Goal: Use online tool/utility: Utilize a website feature to perform a specific function

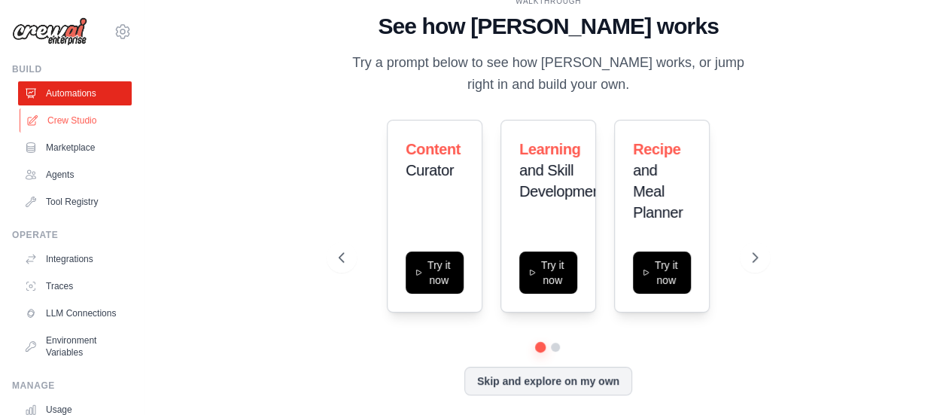
click at [55, 114] on link "Crew Studio" at bounding box center [77, 120] width 114 height 24
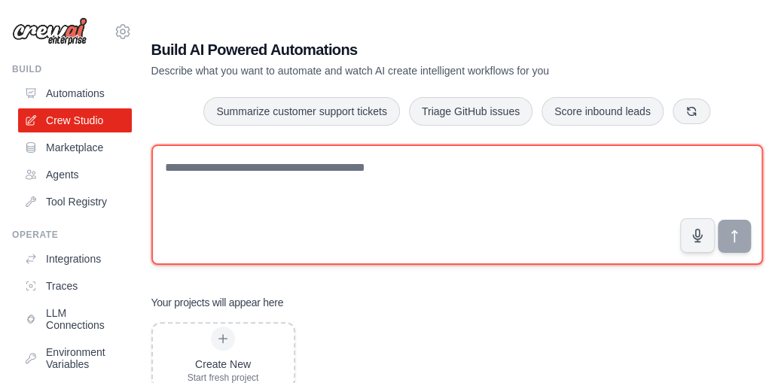
click at [226, 172] on textarea at bounding box center [456, 205] width 611 height 120
paste textarea "**********"
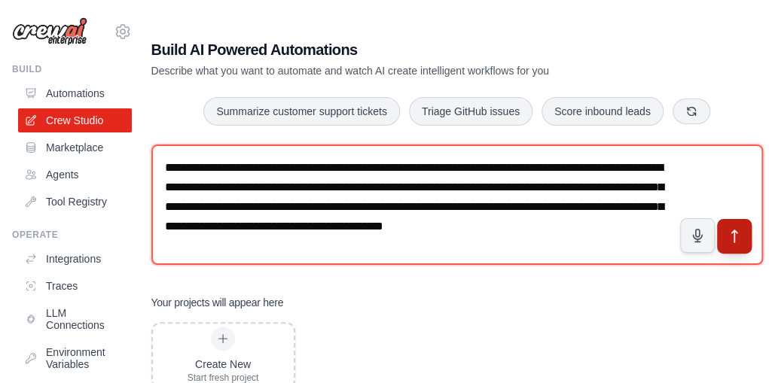
type textarea "**********"
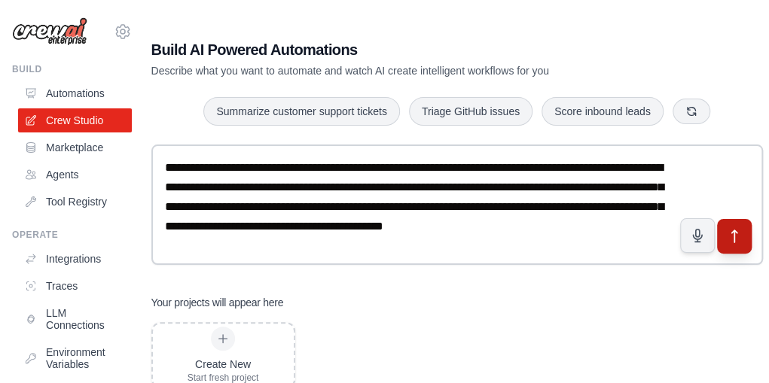
click at [732, 233] on icon "submit" at bounding box center [734, 237] width 16 height 16
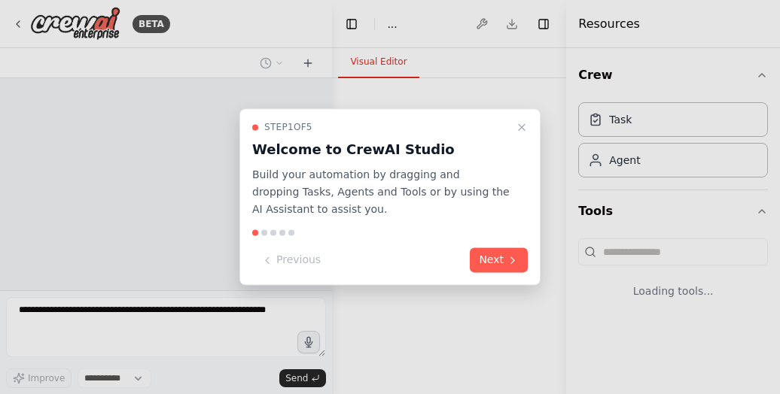
select select "****"
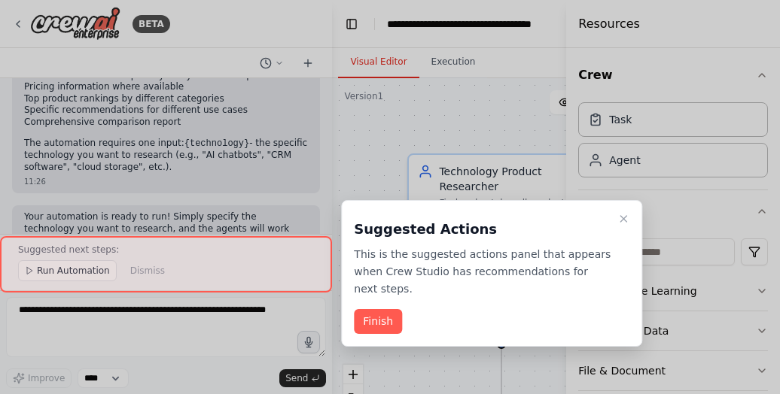
scroll to position [1265, 0]
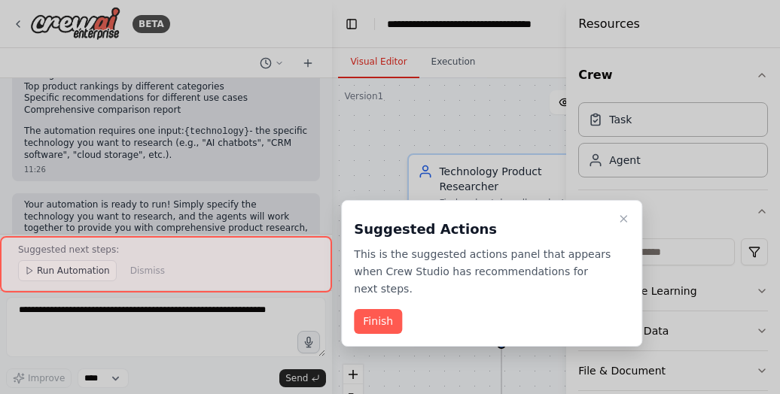
click at [53, 233] on div at bounding box center [390, 197] width 780 height 394
click at [381, 309] on button "Finish" at bounding box center [378, 321] width 48 height 25
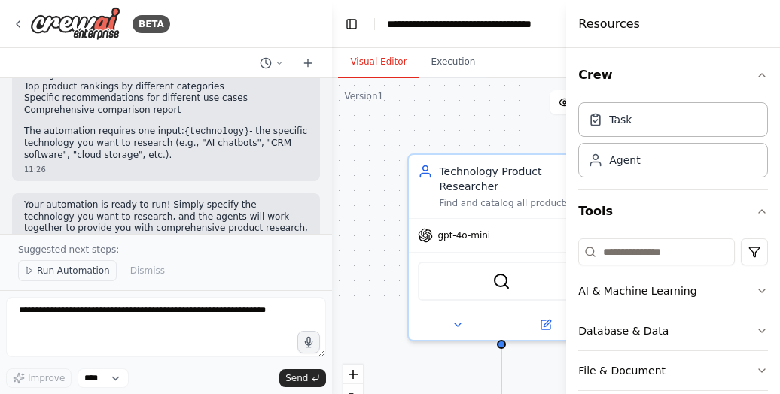
click at [90, 264] on button "Run Automation" at bounding box center [67, 270] width 99 height 21
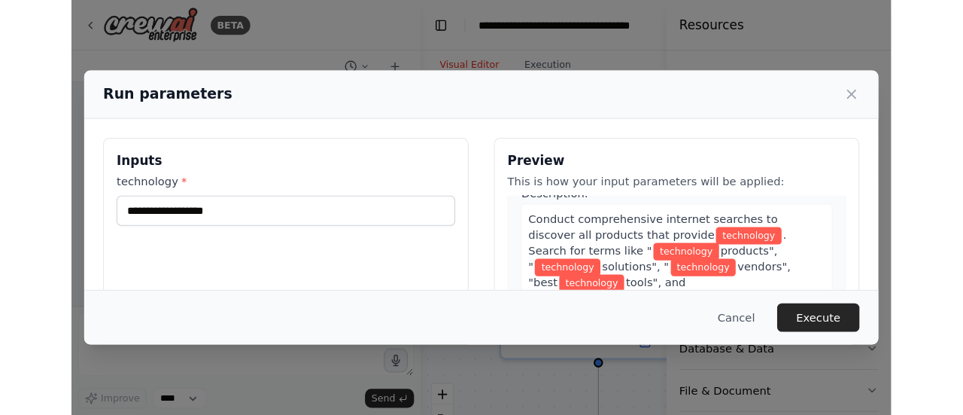
scroll to position [50, 0]
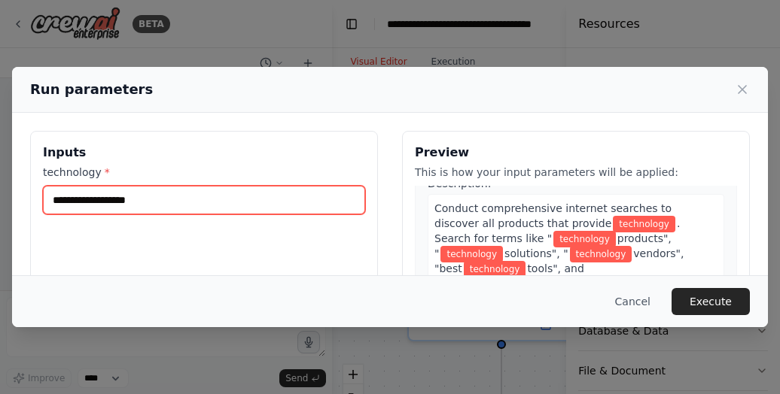
click at [56, 202] on input "technology *" at bounding box center [204, 200] width 322 height 29
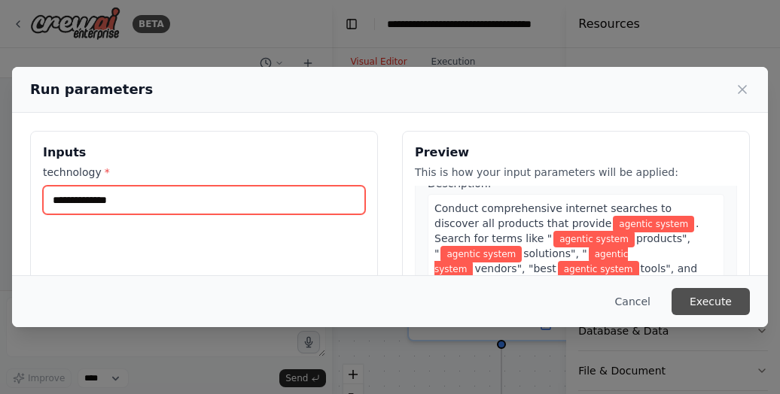
type input "**********"
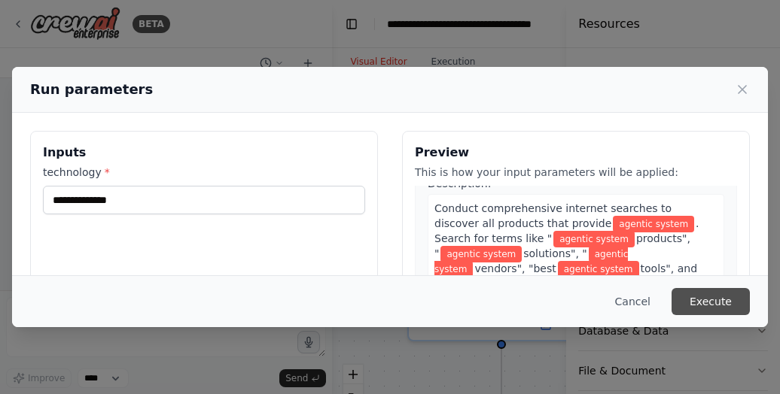
click at [727, 309] on button "Execute" at bounding box center [710, 301] width 78 height 27
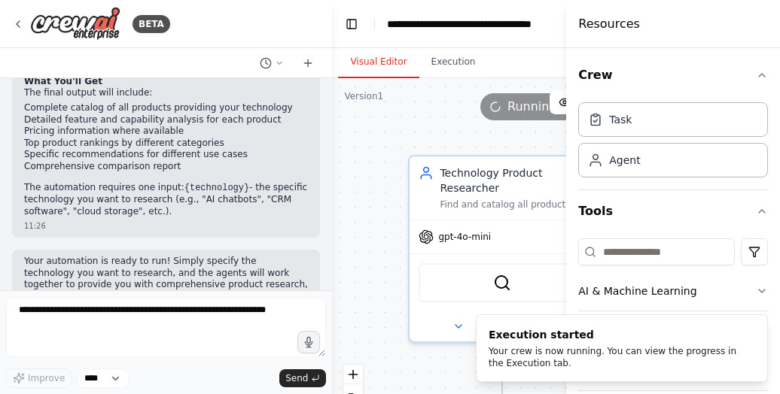
drag, startPoint x: 254, startPoint y: 278, endPoint x: 397, endPoint y: 345, distance: 158.2
click at [397, 345] on div ".deletable-edge-delete-btn { width: 20px; height: 20px; border: 0px solid #ffff…" at bounding box center [528, 266] width 393 height 376
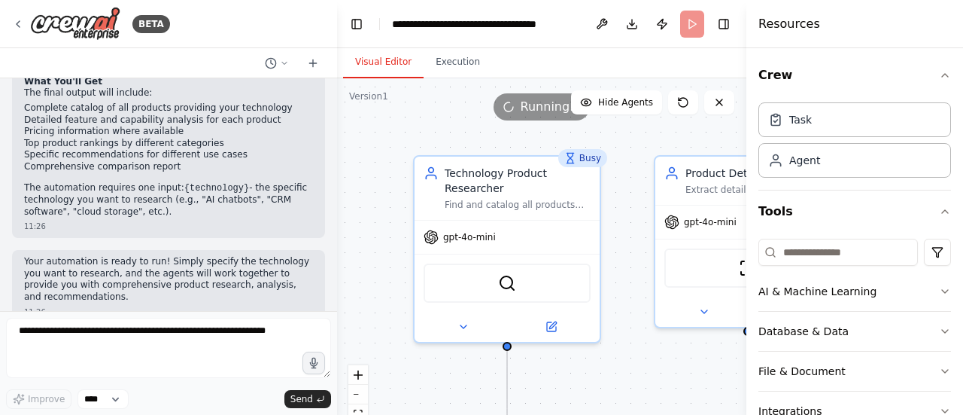
scroll to position [1188, 0]
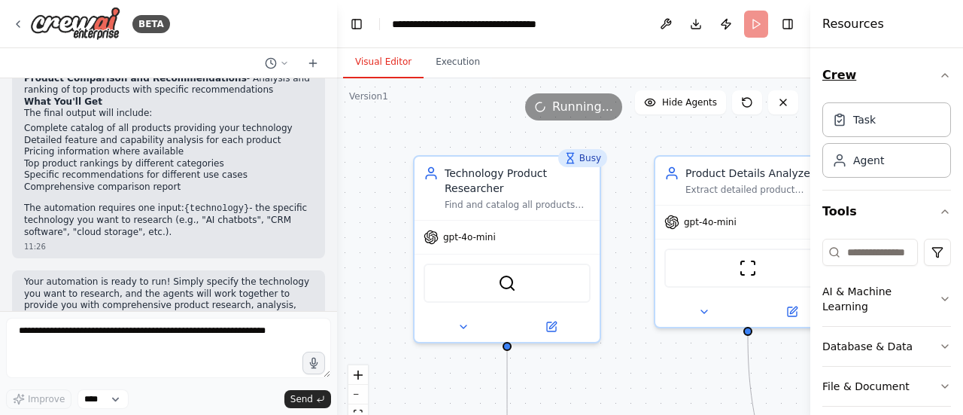
drag, startPoint x: 749, startPoint y: 91, endPoint x: 924, endPoint y: 94, distance: 174.7
drag, startPoint x: 924, startPoint y: 94, endPoint x: 607, endPoint y: 394, distance: 436.1
click at [607, 394] on div ".deletable-edge-delete-btn { width: 20px; height: 20px; border: 0px solid #ffff…" at bounding box center [573, 266] width 473 height 376
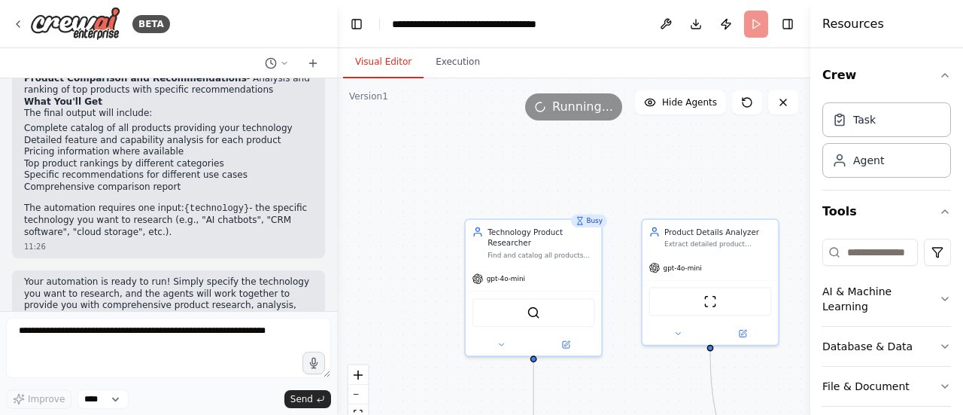
drag, startPoint x: 607, startPoint y: 372, endPoint x: 608, endPoint y: 293, distance: 79.0
drag, startPoint x: 608, startPoint y: 293, endPoint x: 619, endPoint y: 322, distance: 31.5
click at [619, 322] on div ".deletable-edge-delete-btn { width: 20px; height: 20px; border: 0px solid #ffff…" at bounding box center [573, 266] width 473 height 376
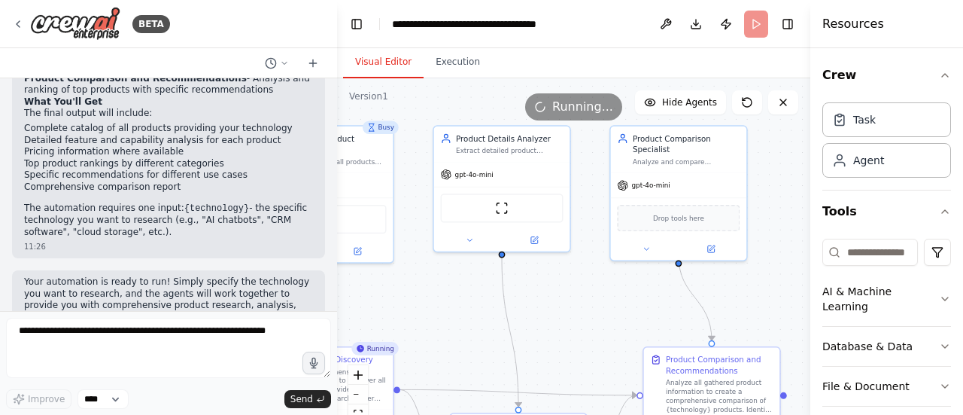
drag, startPoint x: 619, startPoint y: 322, endPoint x: 410, endPoint y: 228, distance: 229.4
click at [410, 228] on div ".deletable-edge-delete-btn { width: 20px; height: 20px; border: 0px solid #ffff…" at bounding box center [573, 266] width 473 height 376
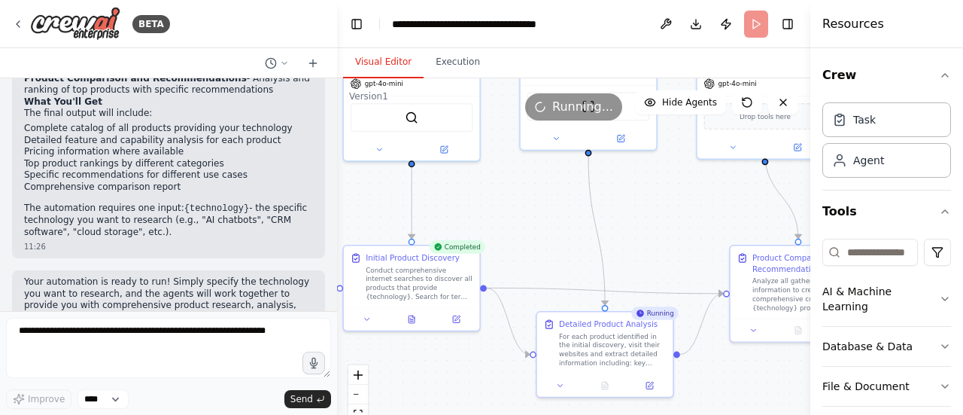
drag, startPoint x: 462, startPoint y: 330, endPoint x: 549, endPoint y: 228, distance: 133.5
click at [549, 228] on div ".deletable-edge-delete-btn { width: 20px; height: 20px; border: 0px solid #ffff…" at bounding box center [573, 266] width 473 height 376
drag, startPoint x: 527, startPoint y: 196, endPoint x: 528, endPoint y: 225, distance: 28.6
drag, startPoint x: 528, startPoint y: 225, endPoint x: 501, endPoint y: 222, distance: 27.3
click at [501, 222] on div ".deletable-edge-delete-btn { width: 20px; height: 20px; border: 0px solid #ffff…" at bounding box center [573, 266] width 473 height 376
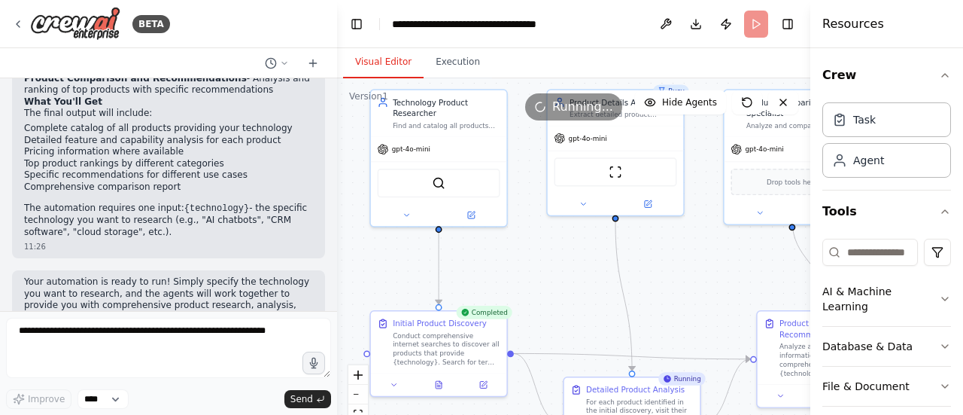
drag, startPoint x: 501, startPoint y: 222, endPoint x: 528, endPoint y: 288, distance: 70.9
click at [528, 288] on div ".deletable-edge-delete-btn { width: 20px; height: 20px; border: 0px solid #ffff…" at bounding box center [573, 266] width 473 height 376
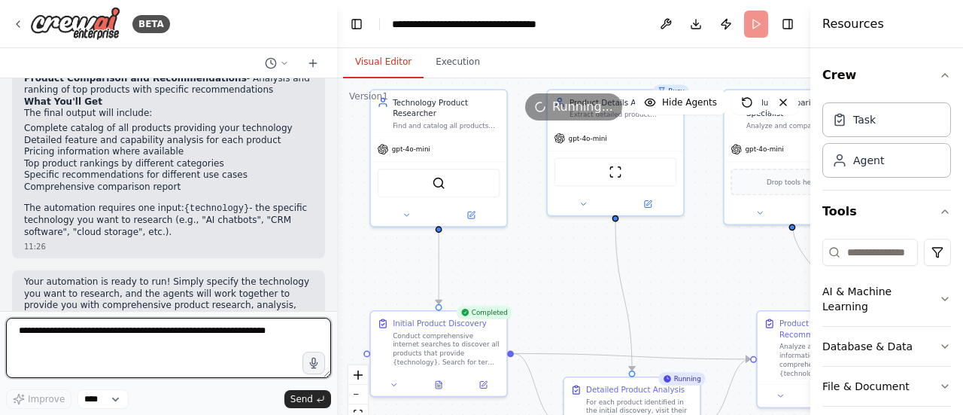
click at [60, 329] on textarea at bounding box center [168, 348] width 325 height 60
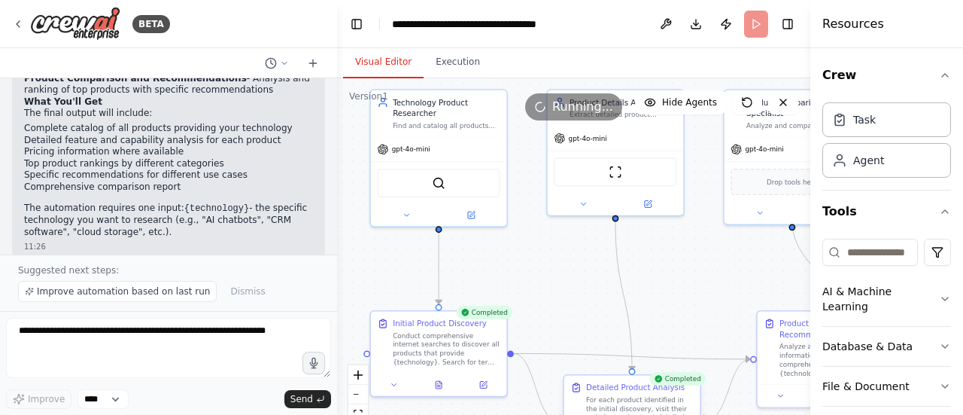
scroll to position [1243, 0]
